Goal: Use online tool/utility: Utilize a website feature to perform a specific function

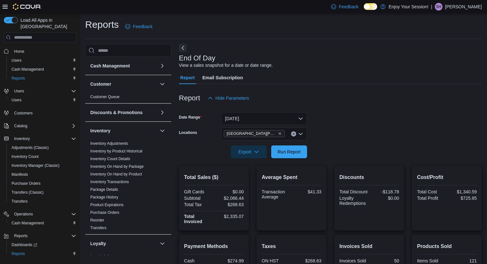
scroll to position [118, 0]
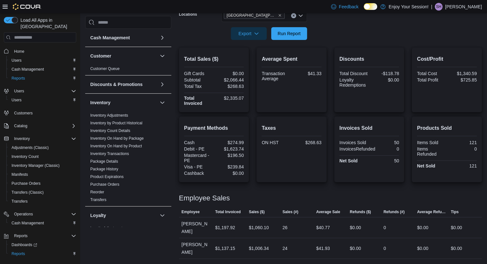
click at [292, 41] on div at bounding box center [330, 44] width 303 height 8
click at [291, 40] on div at bounding box center [330, 44] width 303 height 8
click at [290, 37] on span "Run Report" at bounding box center [289, 33] width 28 height 13
click at [305, 31] on button "Run Report" at bounding box center [289, 33] width 36 height 13
click at [298, 36] on span "Run Report" at bounding box center [289, 33] width 23 height 6
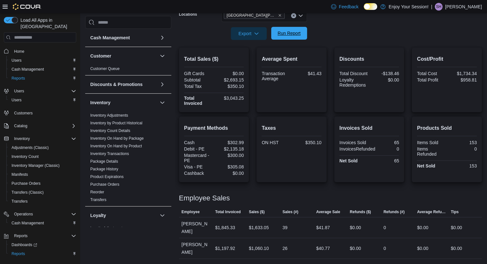
click at [298, 36] on span "Run Report" at bounding box center [289, 33] width 23 height 6
click at [302, 35] on span "Run Report" at bounding box center [289, 33] width 28 height 13
click at [293, 32] on span "Run Report" at bounding box center [289, 33] width 23 height 6
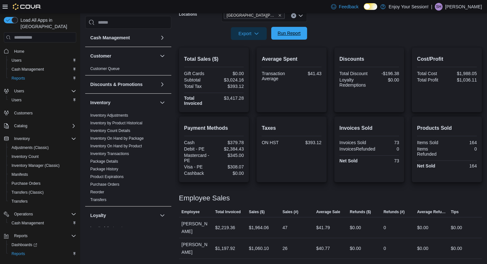
click at [293, 32] on span "Run Report" at bounding box center [289, 33] width 23 height 6
click at [292, 35] on span "Run Report" at bounding box center [289, 33] width 23 height 6
click at [300, 35] on span "Run Report" at bounding box center [289, 33] width 23 height 6
